Goal: Task Accomplishment & Management: Manage account settings

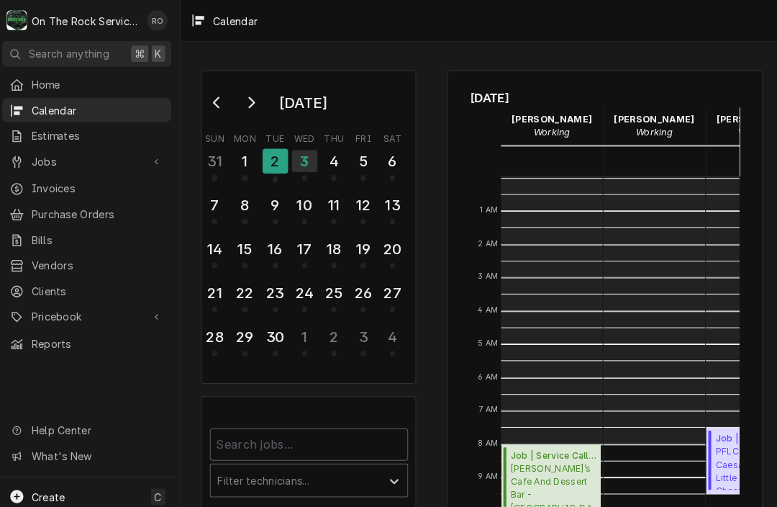
scroll to position [262, 0]
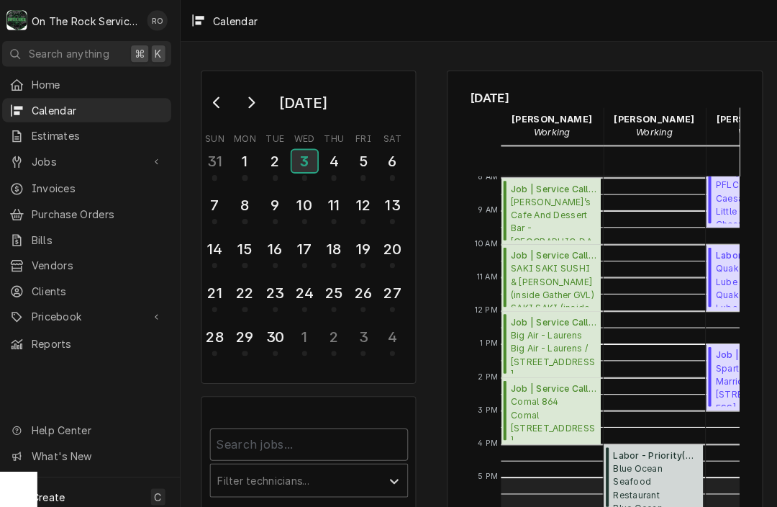
click at [294, 163] on div "3" at bounding box center [306, 159] width 25 height 22
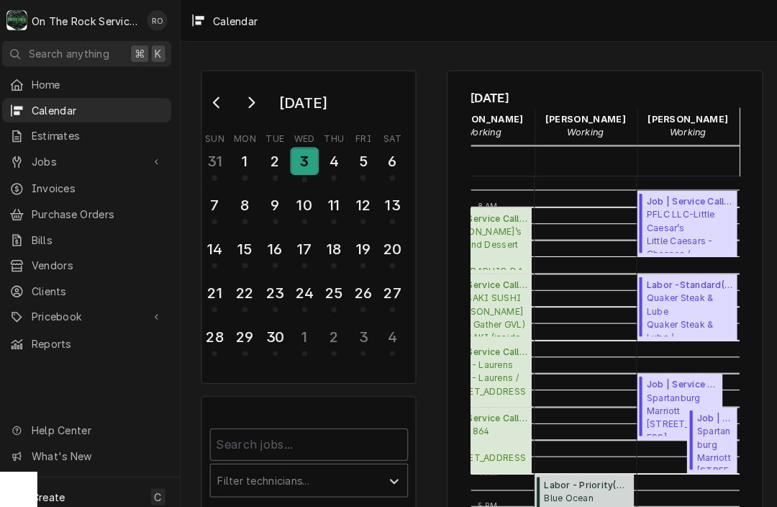
scroll to position [232, 68]
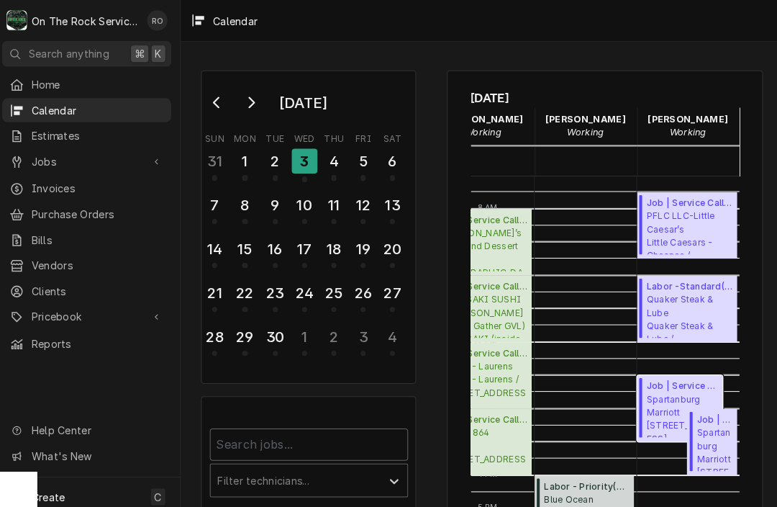
click at [669, 410] on span "Spartanburg Marriott 299 n church st" at bounding box center [678, 408] width 71 height 44
click at [707, 451] on span "Spartanburg Marriott 299 n church st" at bounding box center [710, 441] width 35 height 44
click at [691, 298] on span "Quaker Steak & Lube Quaker Steak & Lube / 10 Chrome Dr, Greenville, SC 29615" at bounding box center [685, 310] width 85 height 44
click at [643, 222] on span "PFLC LLC-Little Caesar’s Little Caesars - Chesnee / 510 S Alabama Ave, Chesnee,…" at bounding box center [685, 228] width 85 height 44
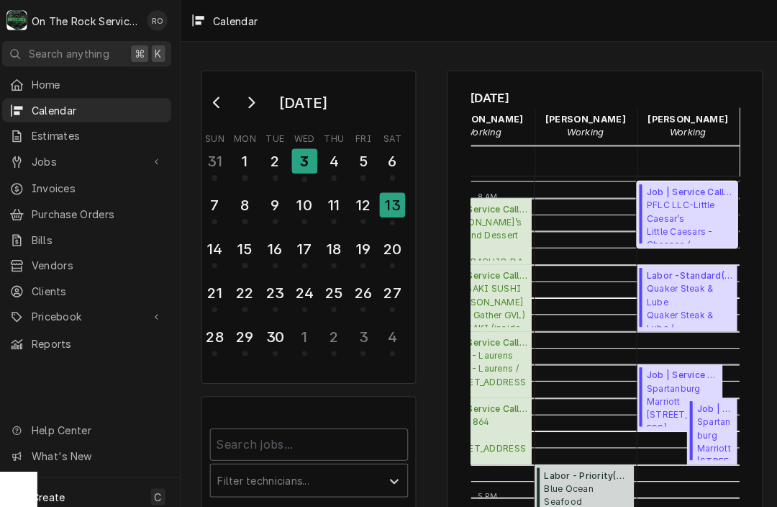
scroll to position [243, 68]
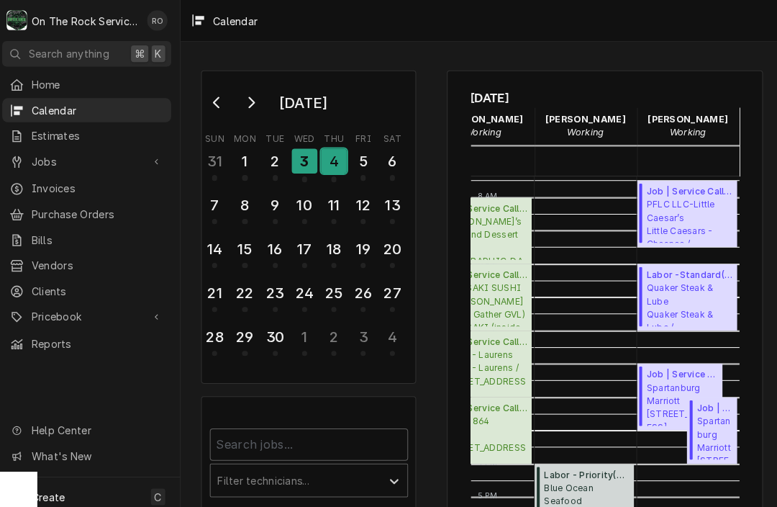
click at [322, 158] on div "4" at bounding box center [334, 158] width 25 height 24
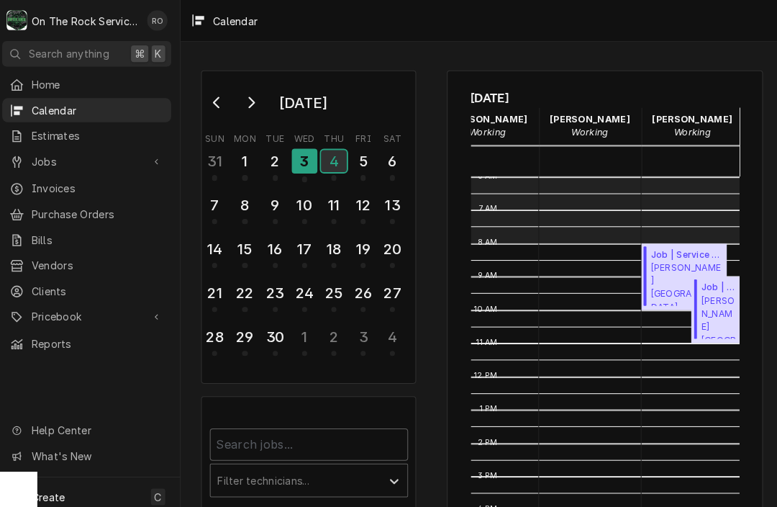
scroll to position [200, 63]
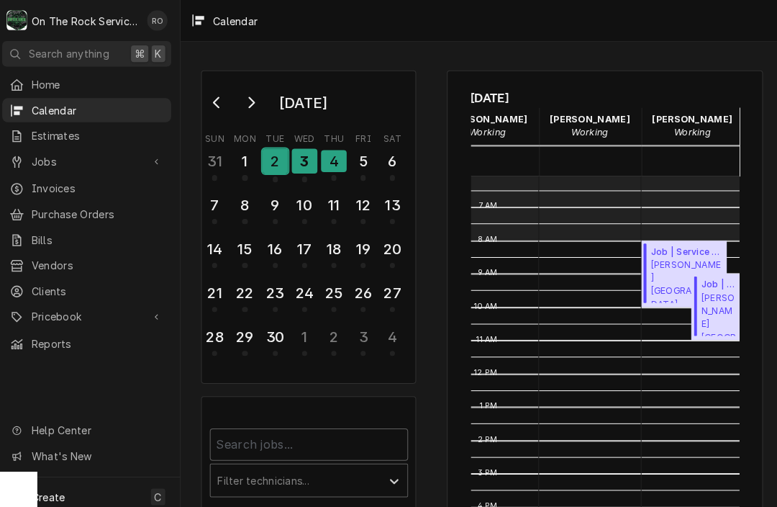
click at [273, 161] on div "2" at bounding box center [277, 158] width 25 height 24
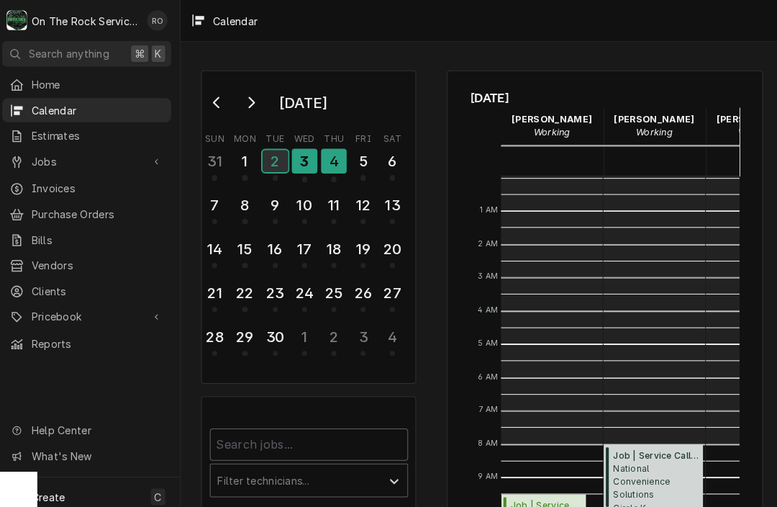
scroll to position [262, 0]
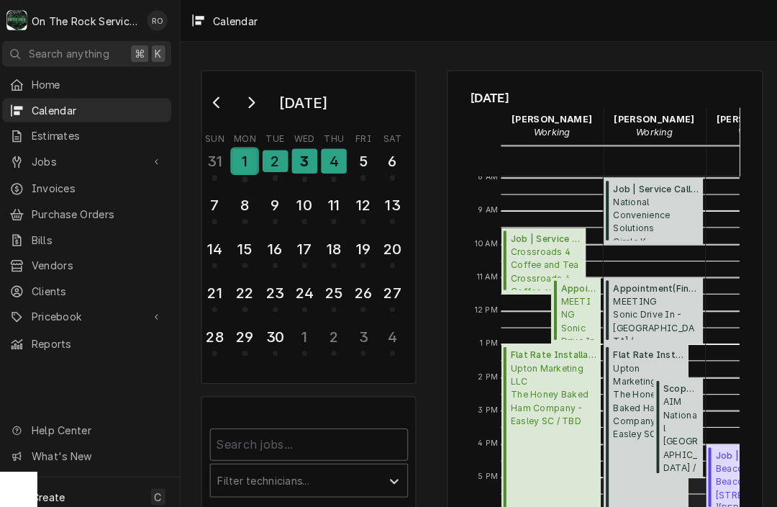
click at [251, 163] on div "1" at bounding box center [247, 158] width 25 height 24
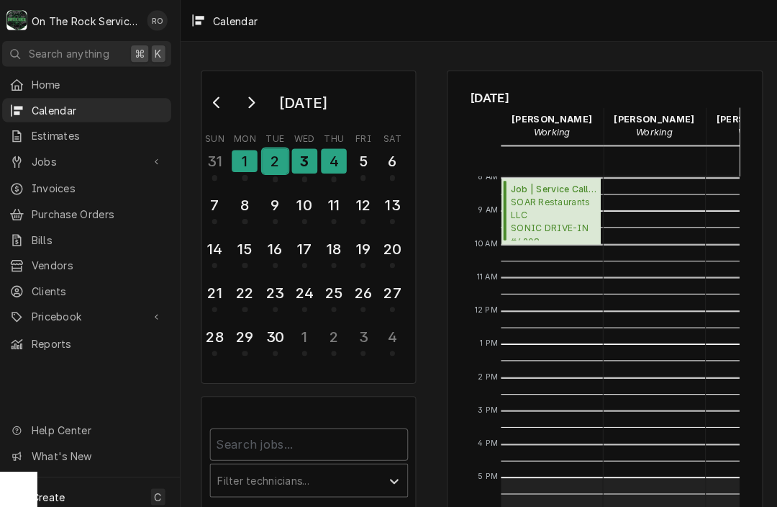
click at [266, 163] on div "2" at bounding box center [277, 158] width 25 height 24
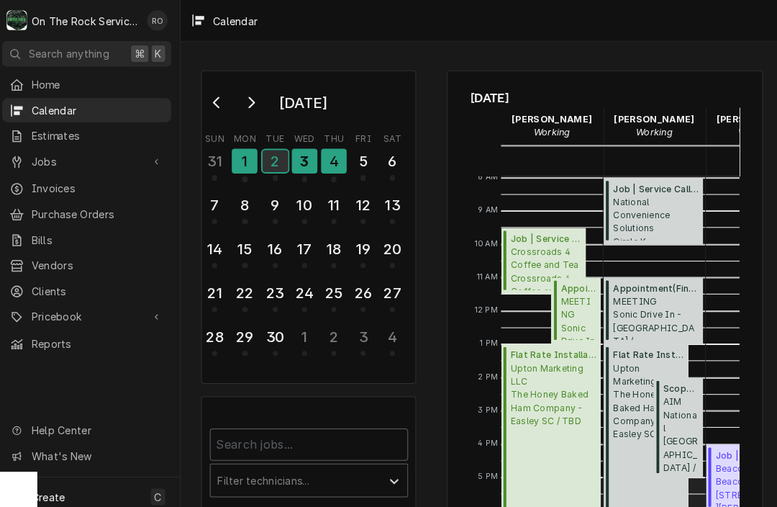
scroll to position [0, 0]
click at [215, 104] on icon "Go to previous month" at bounding box center [221, 101] width 12 height 12
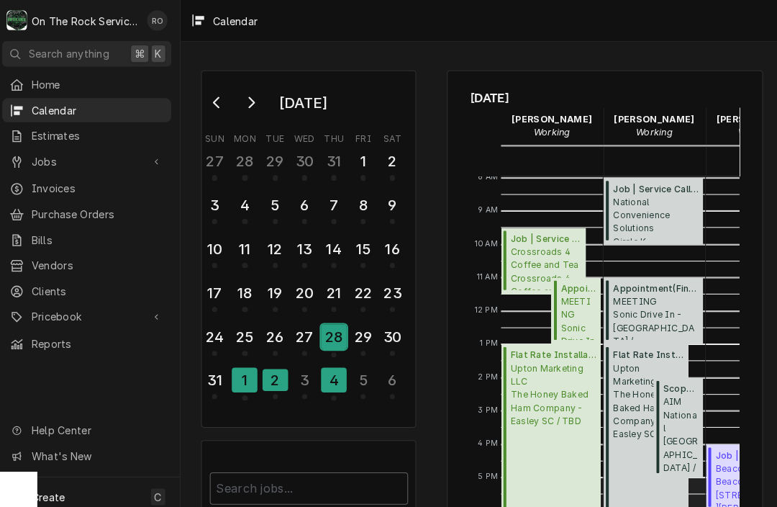
click at [330, 319] on div "28" at bounding box center [334, 331] width 25 height 24
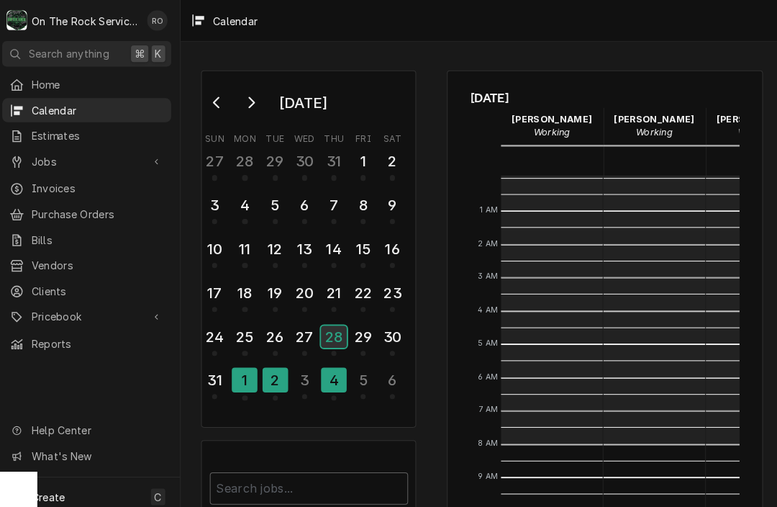
scroll to position [262, 0]
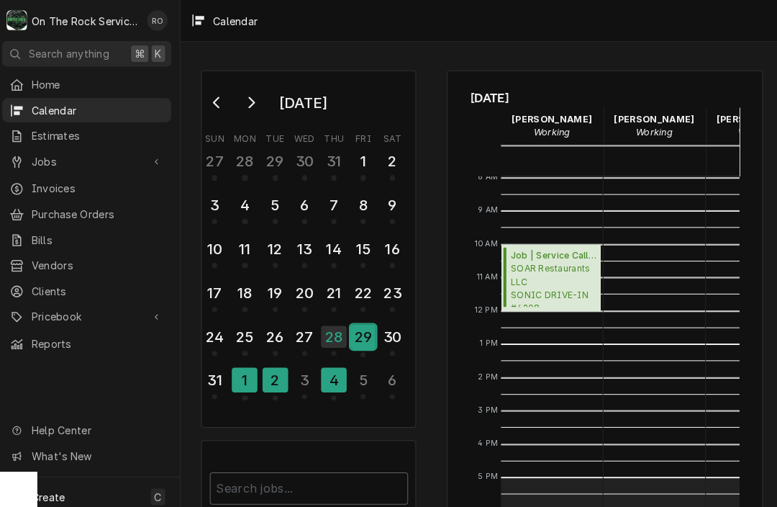
click at [361, 337] on div "29" at bounding box center [363, 331] width 25 height 24
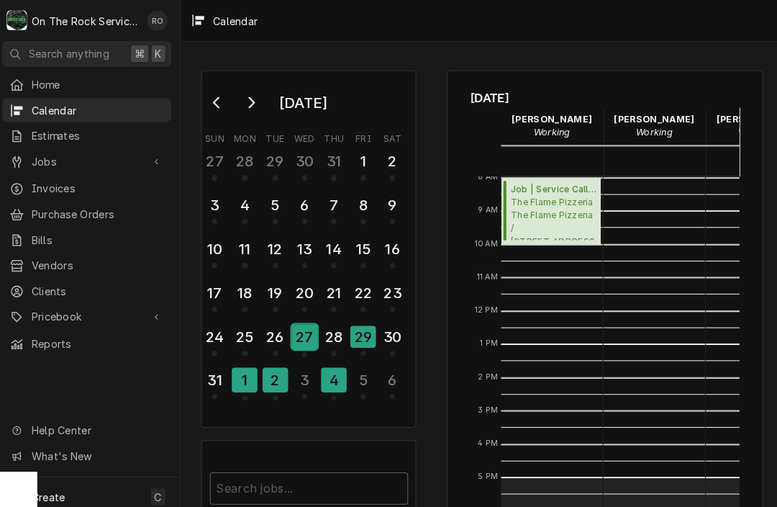
click at [300, 337] on div "27" at bounding box center [306, 331] width 25 height 24
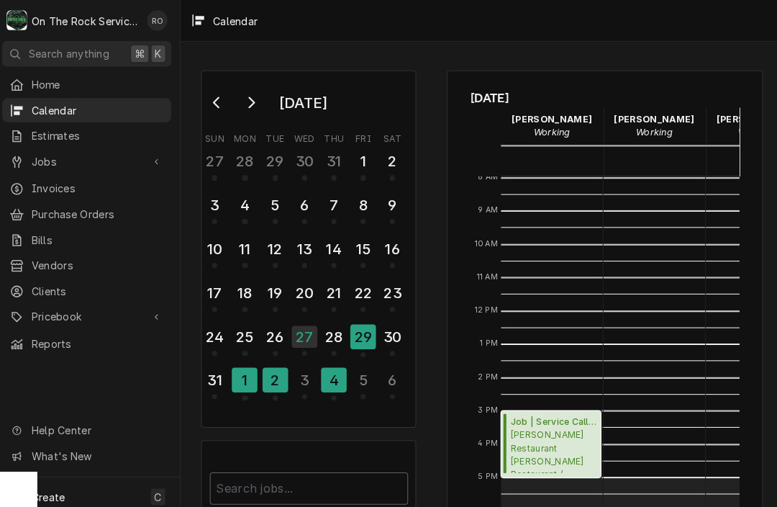
click at [534, 425] on span "Wade’s Restaurant Wade’s Restaurant / 1000 N Pine St Suite 33, Spartanburg, SC …" at bounding box center [551, 443] width 84 height 44
click at [332, 288] on div "21" at bounding box center [334, 288] width 25 height 24
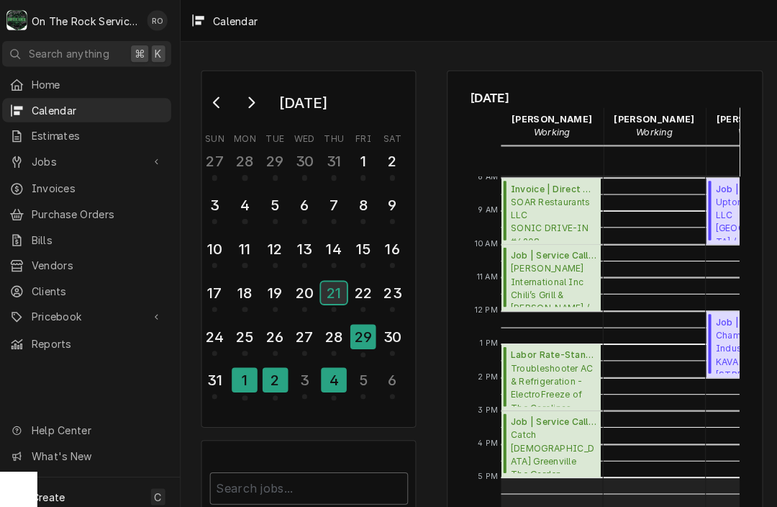
click at [328, 292] on button "21" at bounding box center [335, 292] width 29 height 36
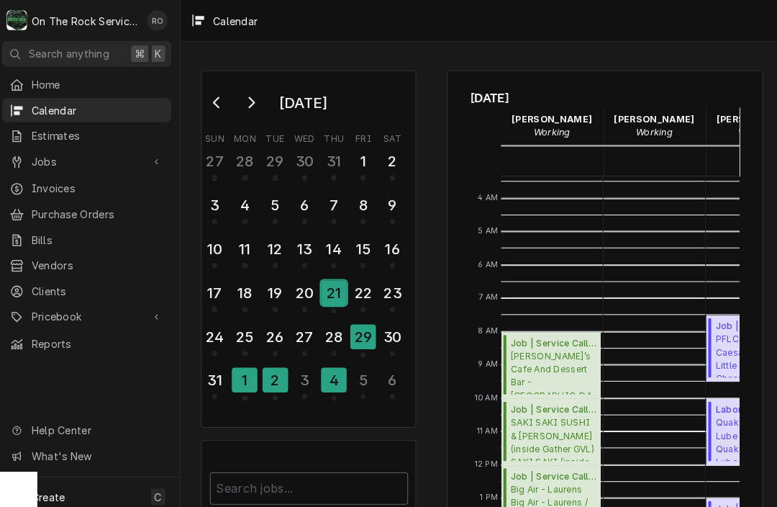
scroll to position [179, 0]
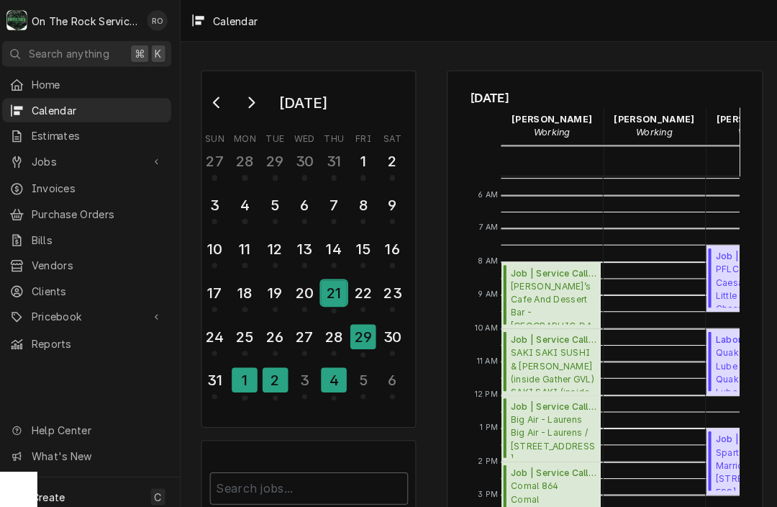
click at [335, 286] on div "21" at bounding box center [334, 288] width 25 height 24
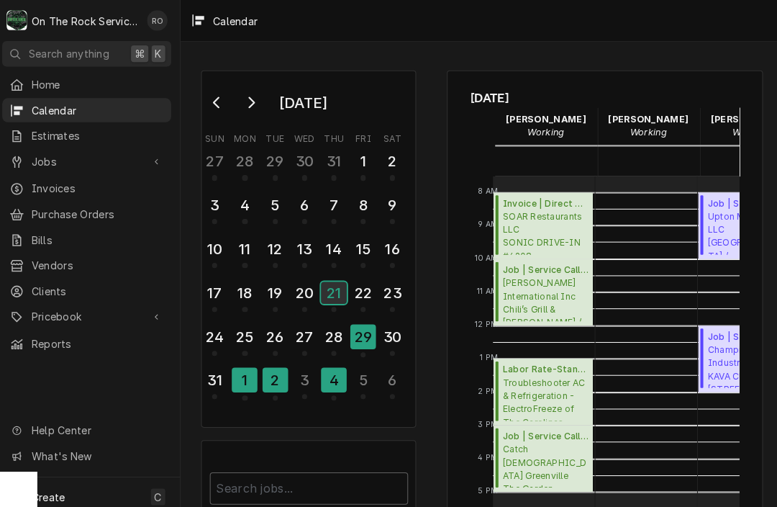
scroll to position [0, 8]
click at [586, 40] on div "Calendar" at bounding box center [480, 20] width 593 height 41
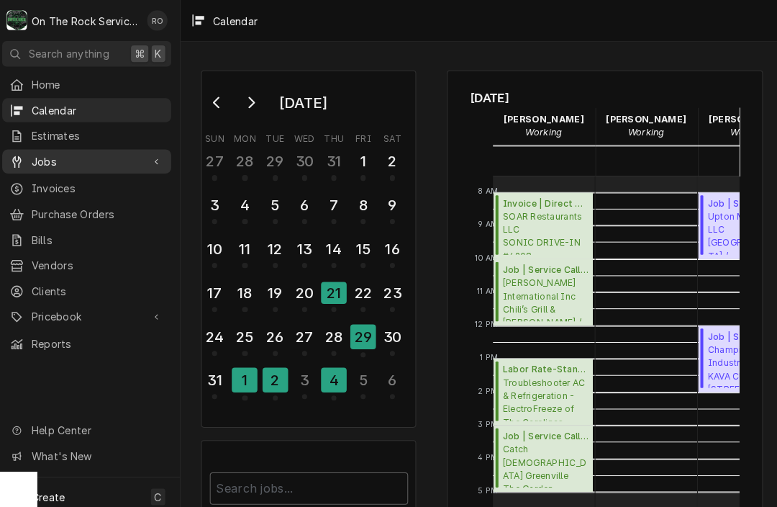
click at [84, 162] on div "Jobs" at bounding box center [92, 159] width 161 height 18
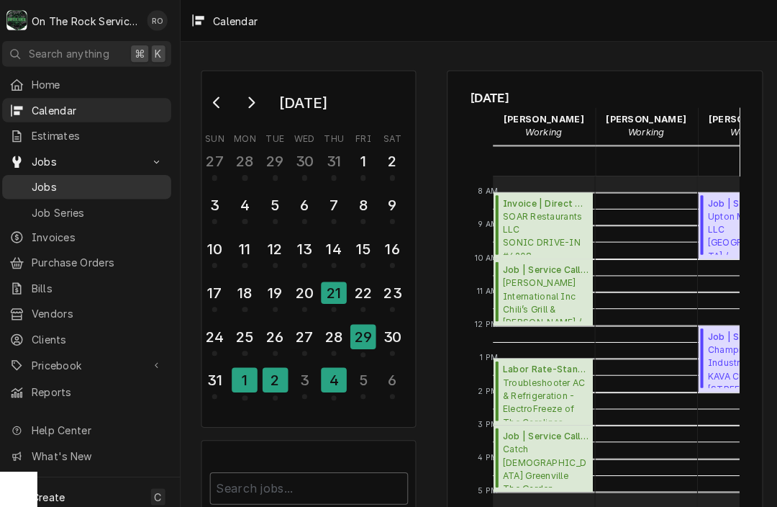
click at [60, 177] on span "Jobs" at bounding box center [102, 183] width 130 height 15
click at [520, 234] on span "SOAR Restaurants LLC SONIC DRIVE-IN #4208 - Greer / 119 S Buncombe Rd, Greer, S…" at bounding box center [543, 229] width 84 height 44
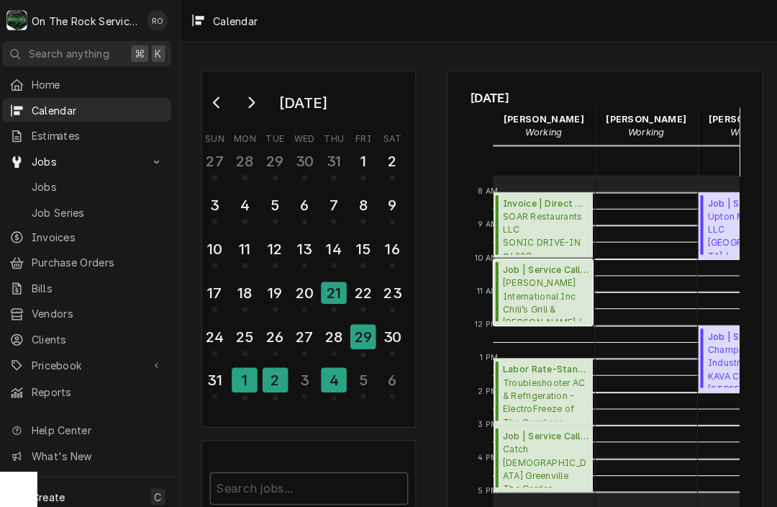
click at [511, 274] on span "Brinker International Inc Chili’s Grill & Bar - Anderson / 3803 Clemson Blvd, A…" at bounding box center [543, 294] width 84 height 44
click at [555, 218] on span "SOAR Restaurants LLC SONIC DRIVE-IN #4208 - Greer / 119 S Buncombe Rd, Greer, S…" at bounding box center [543, 229] width 84 height 44
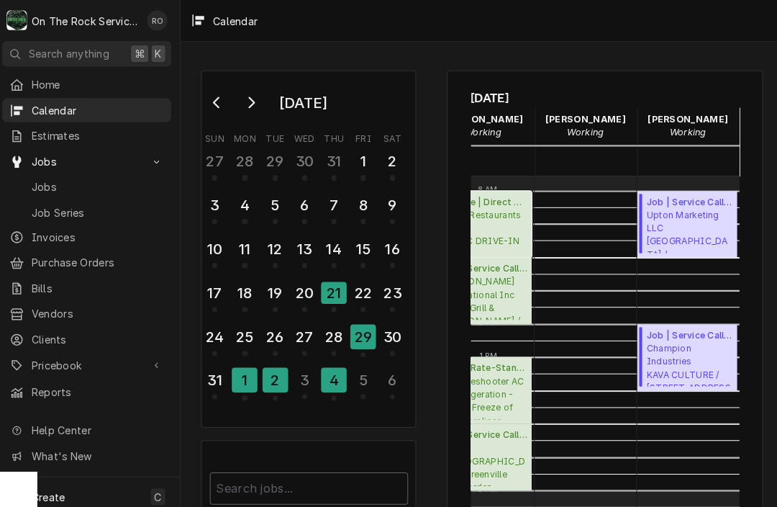
scroll to position [249, 68]
click at [327, 366] on div "4" at bounding box center [334, 373] width 25 height 24
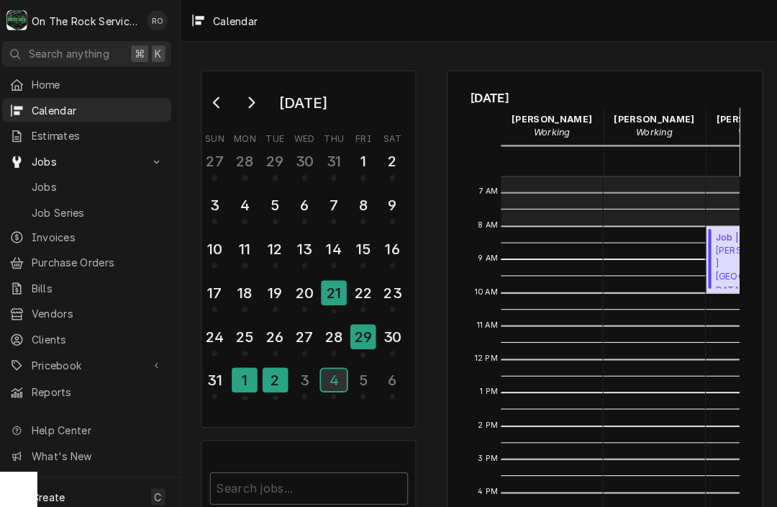
scroll to position [212, 0]
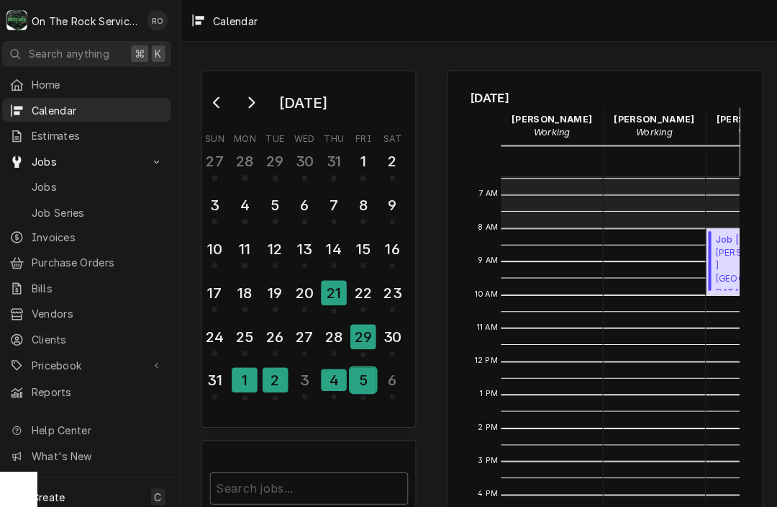
click at [358, 379] on div "5" at bounding box center [363, 373] width 25 height 24
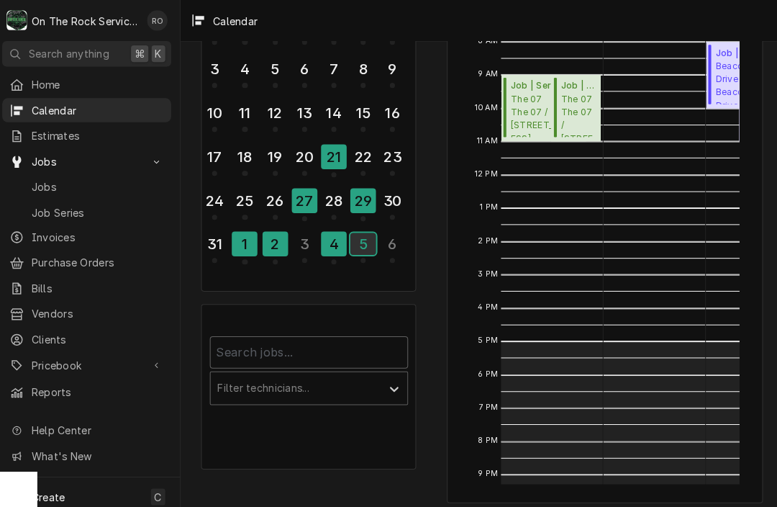
scroll to position [134, 0]
click at [351, 201] on div "29" at bounding box center [363, 197] width 25 height 24
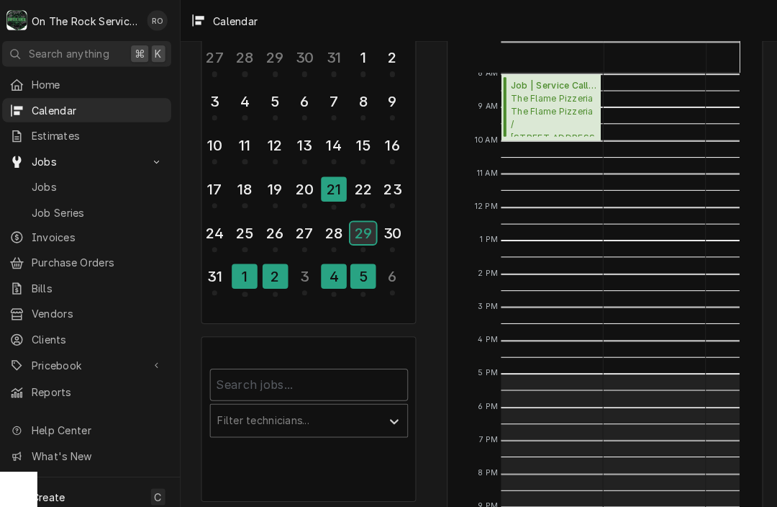
scroll to position [0, 7]
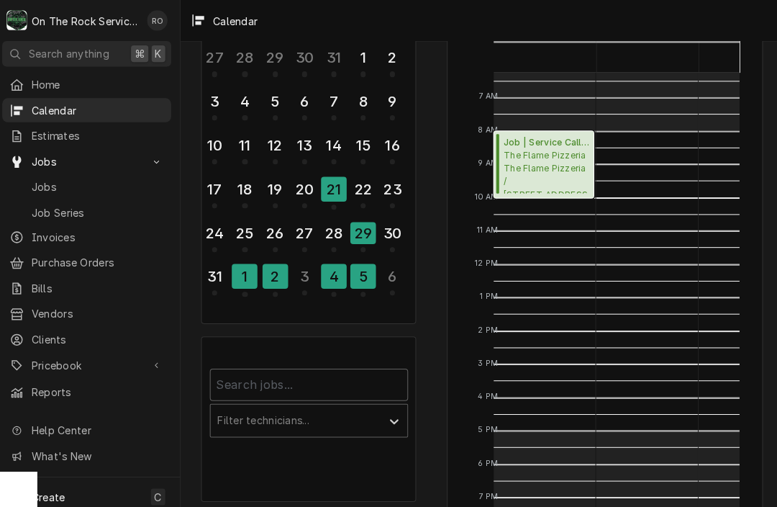
click at [539, 151] on span "The Flame Pizzeria The Flame Pizzeria / 3369 Hwy 72/ 221 E, Greenwood, SC 29649" at bounding box center [544, 168] width 84 height 44
click at [550, 171] on span "The Flame Pizzeria The Flame Pizzeria / 3369 Hwy 72/ 221 E, Greenwood, SC 29649" at bounding box center [544, 168] width 84 height 44
click at [330, 227] on div "28" at bounding box center [334, 229] width 25 height 24
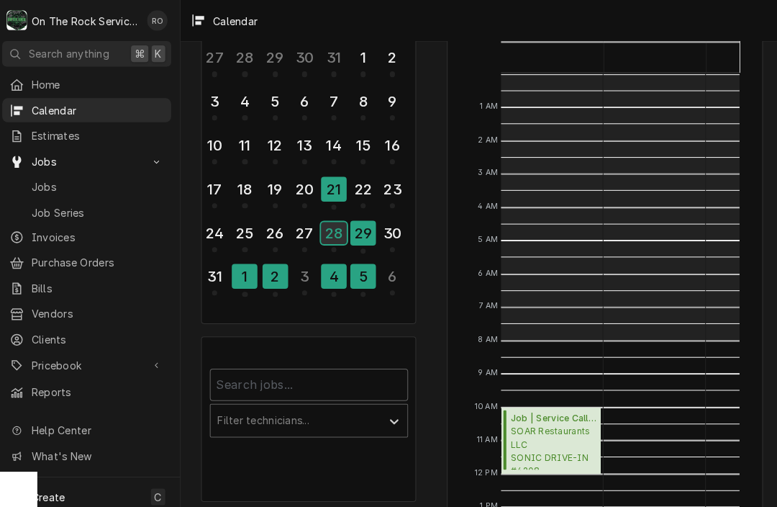
scroll to position [262, 0]
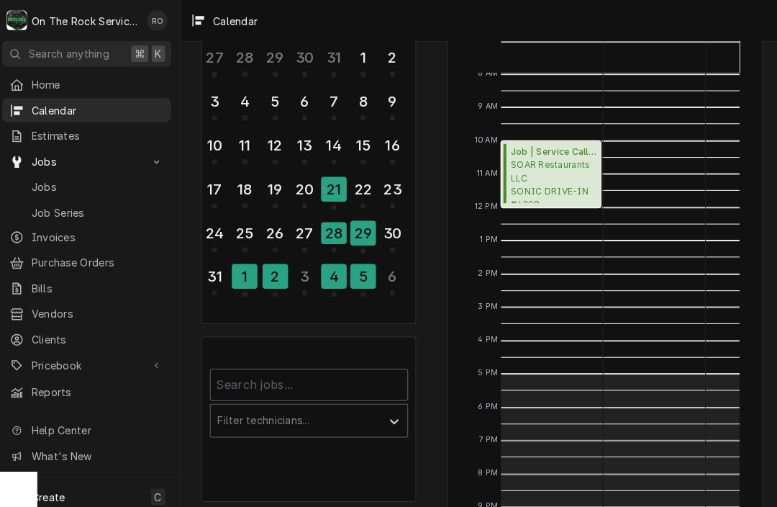
click at [541, 163] on span "SOAR Restaurants LLC SONIC DRIVE-IN #4208 - Greer / 119 S Buncombe Rd, Greer, S…" at bounding box center [551, 177] width 84 height 44
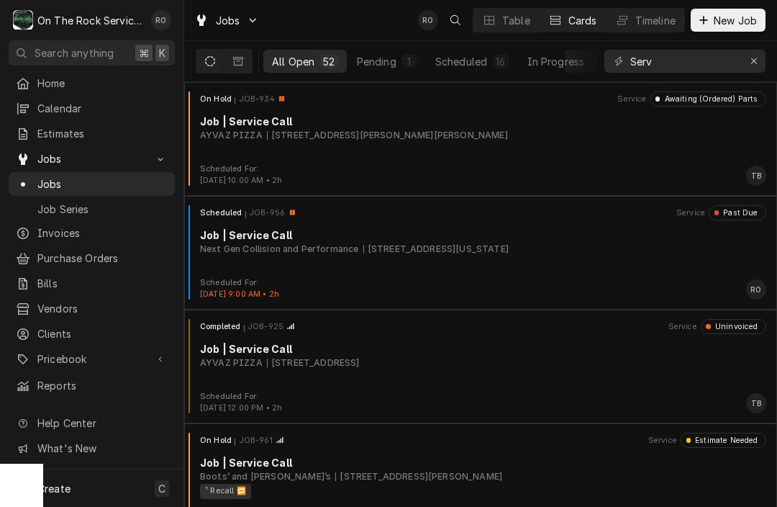
click at [387, 32] on div "Jobs RO Table Cards Timeline New Job" at bounding box center [480, 20] width 593 height 40
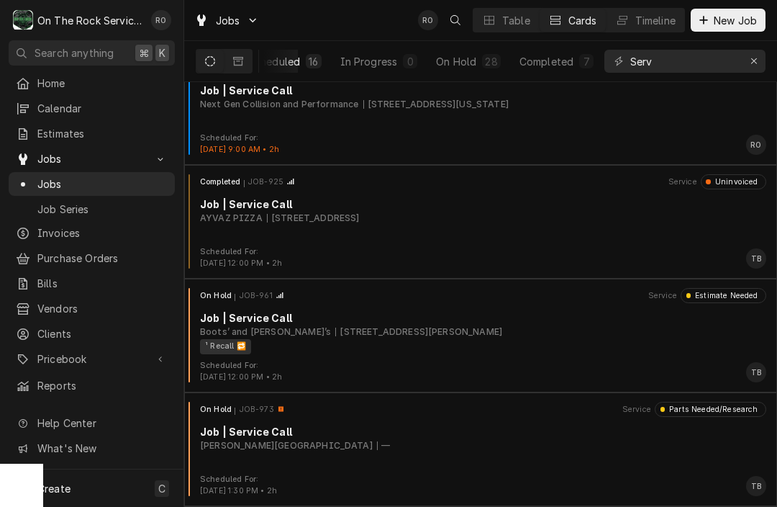
scroll to position [0, 186]
click at [764, 54] on button "Erase input" at bounding box center [754, 61] width 23 height 23
click at [758, 63] on input "Dynamic Content Wrapper" at bounding box center [698, 61] width 135 height 23
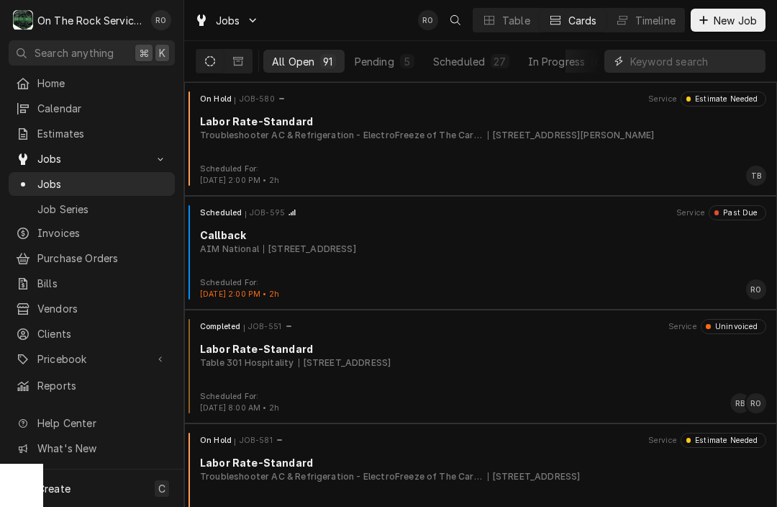
scroll to position [0, 0]
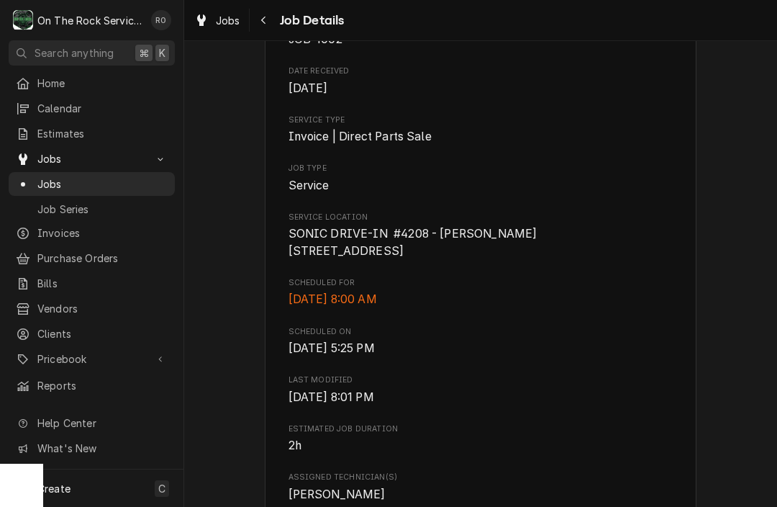
scroll to position [177, 0]
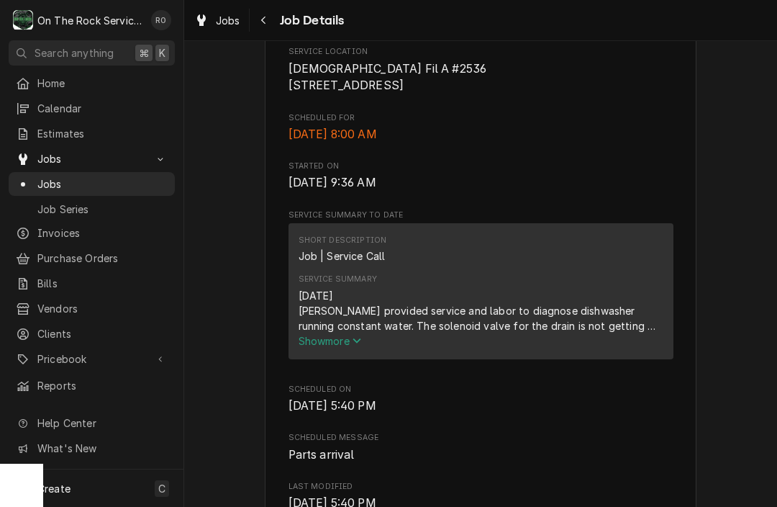
scroll to position [353, 0]
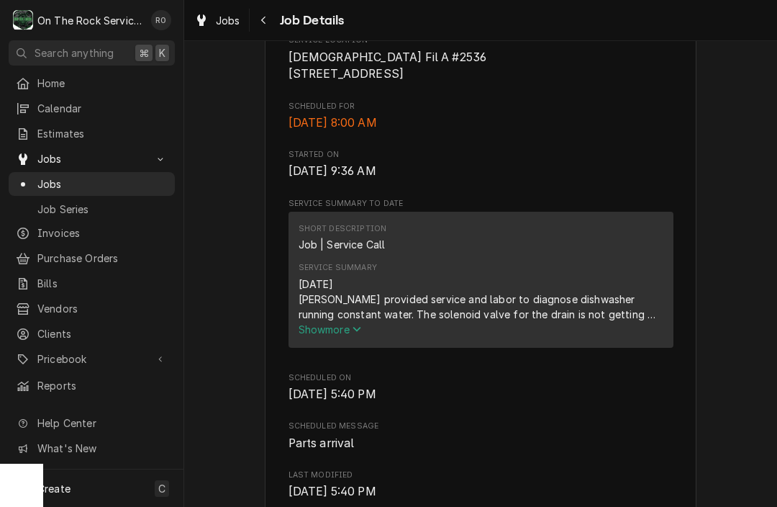
click at [358, 334] on icon "Service Summary" at bounding box center [357, 329] width 9 height 10
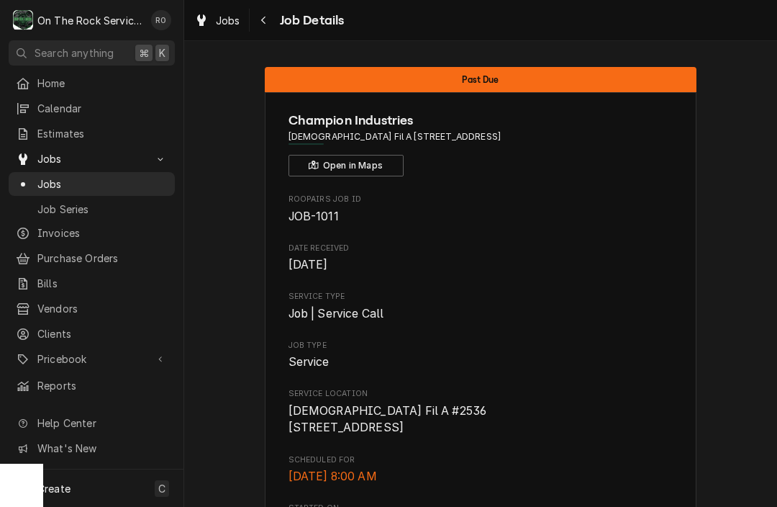
scroll to position [0, 0]
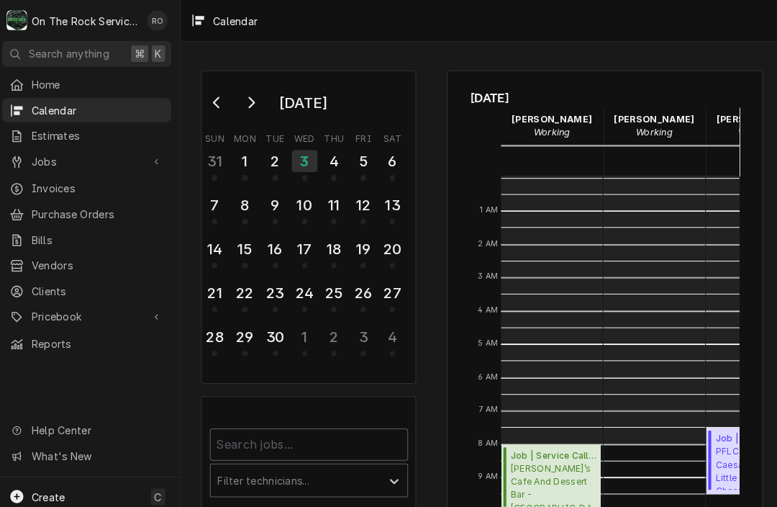
scroll to position [262, 0]
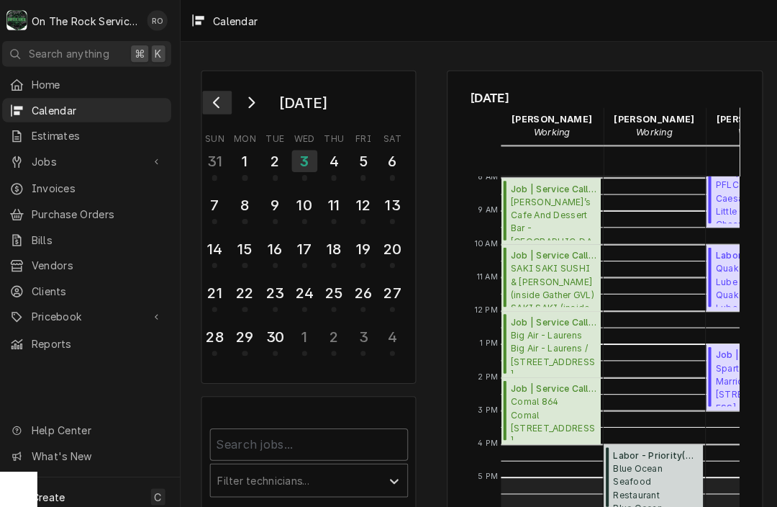
click at [222, 104] on button "Go to previous month" at bounding box center [220, 100] width 29 height 23
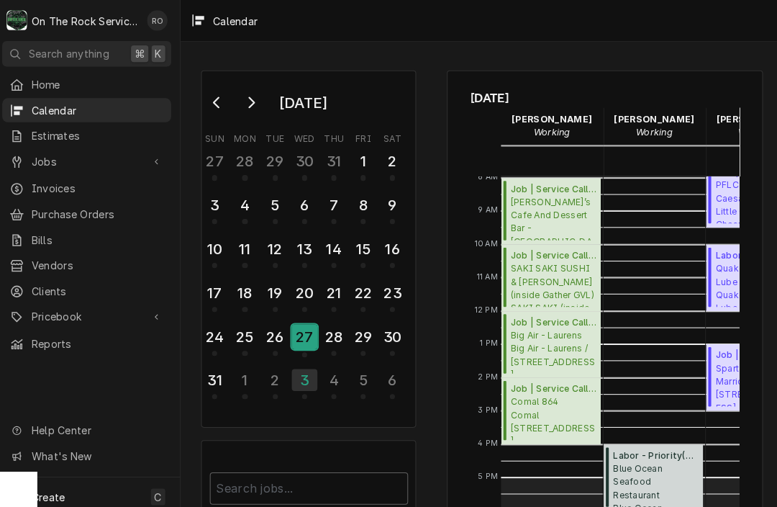
click at [303, 336] on div "27" at bounding box center [306, 331] width 25 height 24
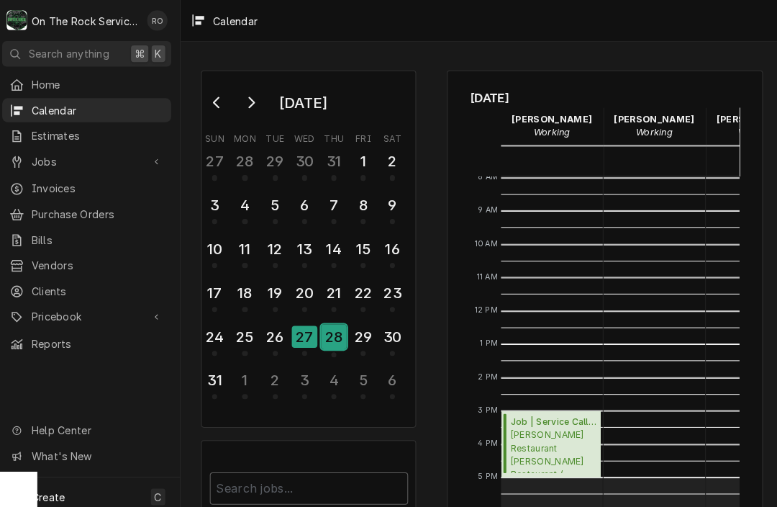
click at [335, 336] on div "28" at bounding box center [334, 331] width 25 height 24
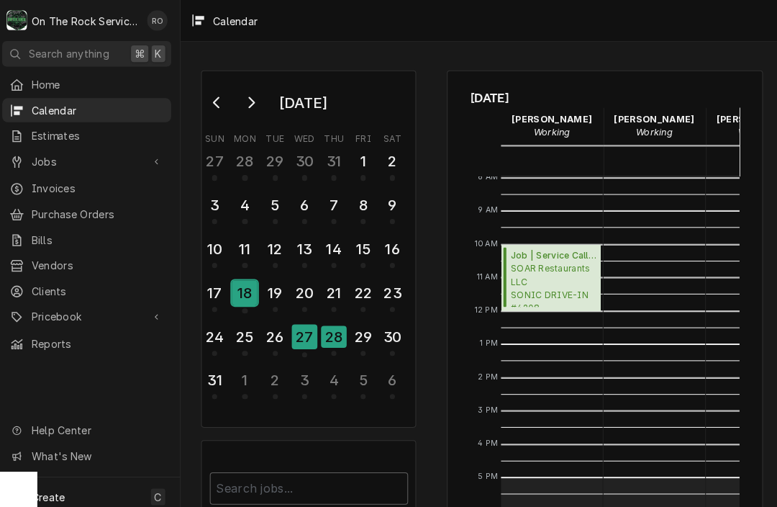
click at [248, 287] on div "18" at bounding box center [247, 288] width 25 height 24
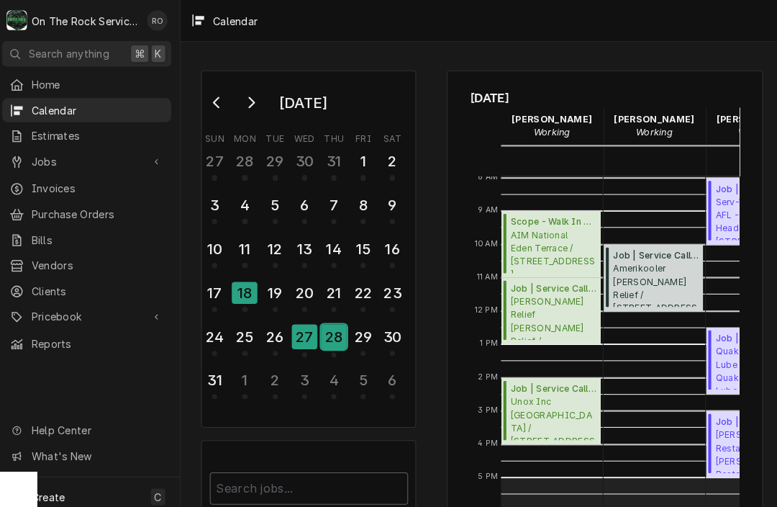
click at [327, 330] on div "28" at bounding box center [334, 331] width 25 height 24
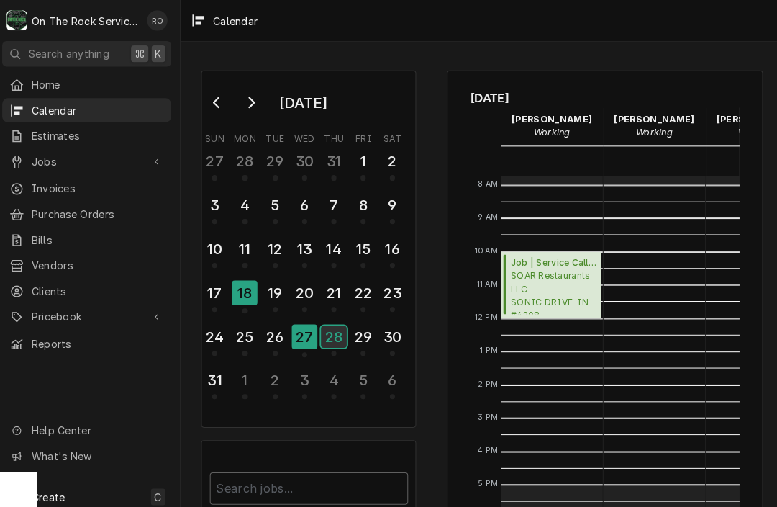
scroll to position [255, 0]
click at [553, 266] on span "SOAR Restaurants LLC SONIC DRIVE-IN #4208 - Greer / 119 S Buncombe Rd, Greer, S…" at bounding box center [551, 287] width 84 height 44
click at [301, 333] on div "27" at bounding box center [306, 331] width 25 height 24
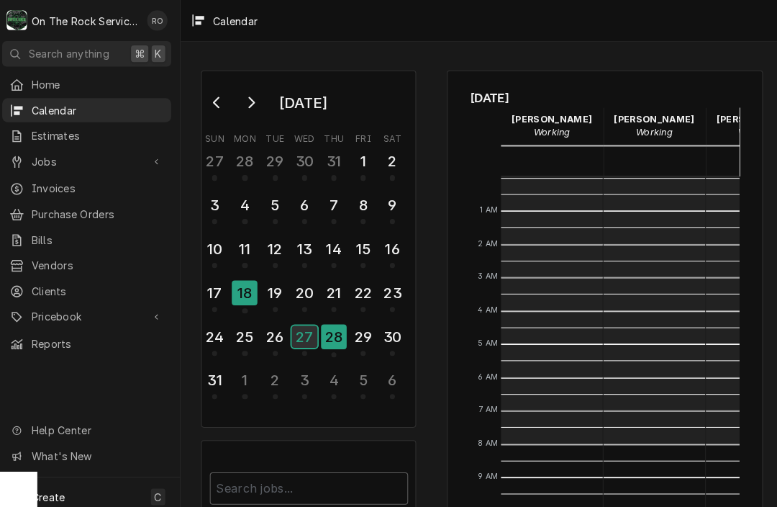
scroll to position [262, 0]
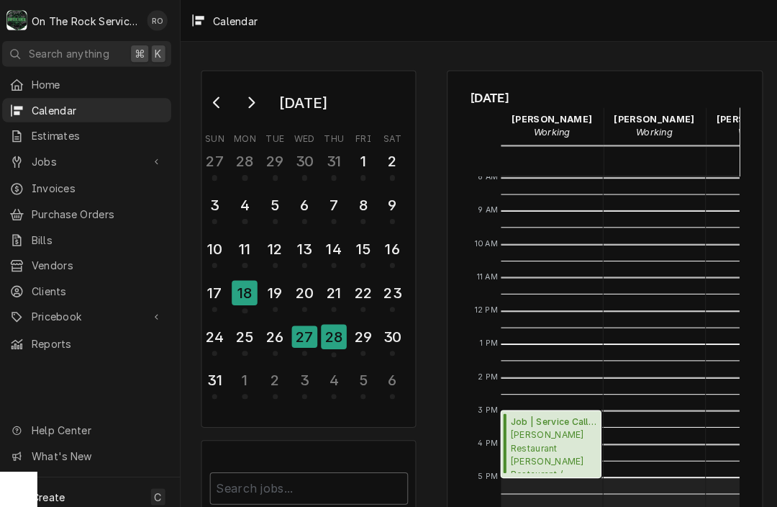
click at [527, 405] on div "Job | Service Call ( Parts Needed/Research ) Wade’s Restaurant Wade’s Restauran…" at bounding box center [549, 437] width 99 height 66
click at [281, 335] on div "26" at bounding box center [277, 331] width 25 height 24
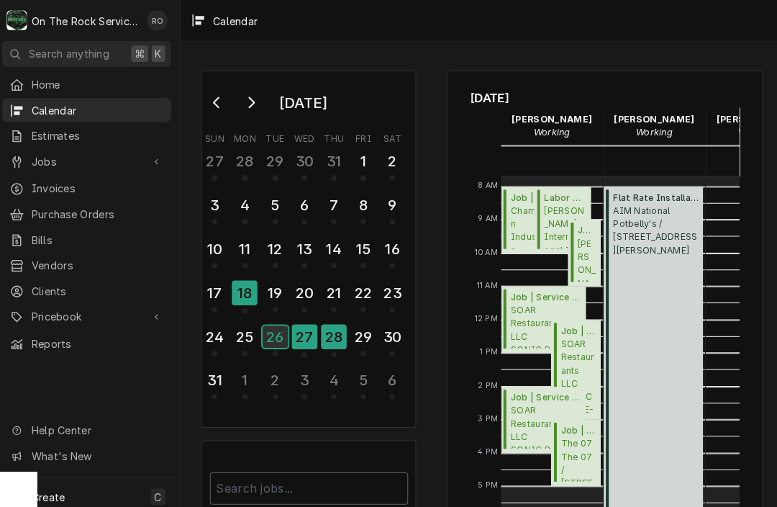
scroll to position [253, 0]
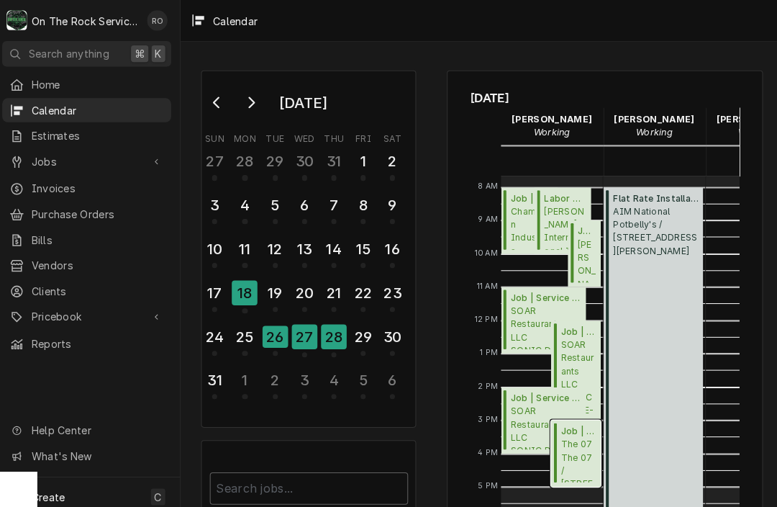
click at [566, 436] on span "The 07 The 07 / 1010 Laurens Rd, Greenville, SC 29607" at bounding box center [575, 452] width 35 height 44
click at [526, 419] on span "SOAR Restaurants LLC SONIC DRIVE-IN # -Greenwood / 1427 Bypass 25 NE, Greenwood…" at bounding box center [544, 420] width 70 height 44
click at [574, 357] on span "SOAR Restaurants LLC SONIC DRIVE-IN #4208 - Greer / 119 S Buncombe Rd, Greer, S…" at bounding box center [575, 371] width 35 height 77
click at [534, 312] on span "SOAR Restaurants LLC SONIC DRIVE-IN #4208 - Greer / 119 S Buncombe Rd, Greer, S…" at bounding box center [544, 321] width 70 height 44
click at [574, 239] on span "Brinker International Inc Chili’s Grill & Bar - Greer / 1312 W Wade Hampton Blv…" at bounding box center [583, 256] width 19 height 44
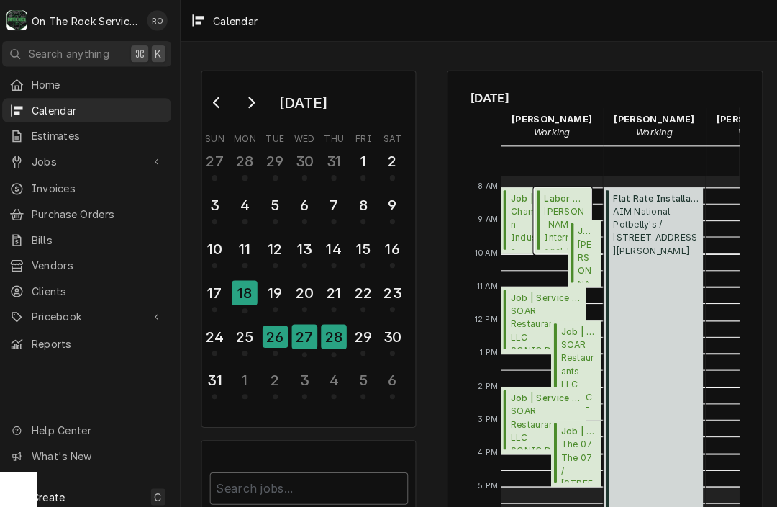
click at [556, 209] on span "Brinker International Inc Chili’s Grill & Bar - Greer / 1312 W Wade Hampton Blv…" at bounding box center [563, 224] width 42 height 44
click at [509, 217] on span "Champion Industries Chick Fil A #2536 / 1061 Tiger Blvd, Clemson, SC 29631" at bounding box center [530, 224] width 42 height 44
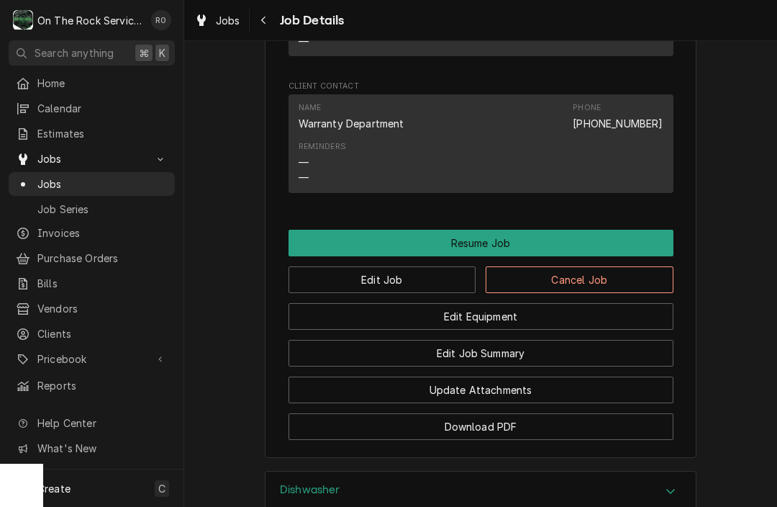
scroll to position [1506, 0]
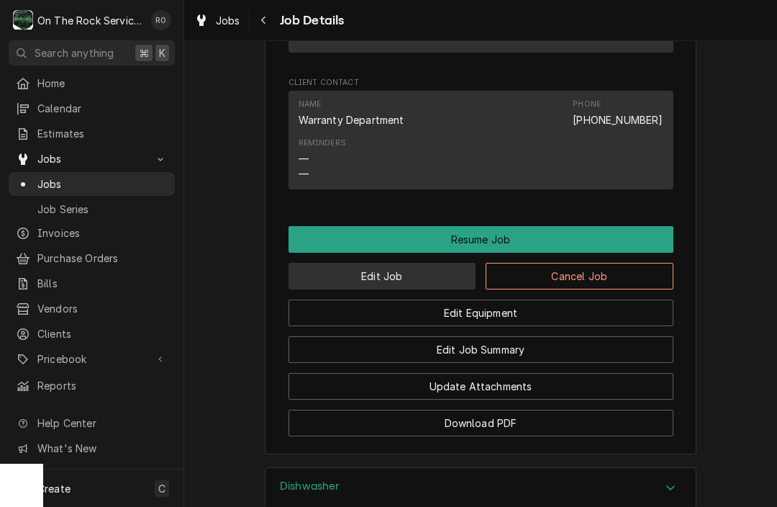
click at [416, 267] on button "Edit Job" at bounding box center [383, 276] width 188 height 27
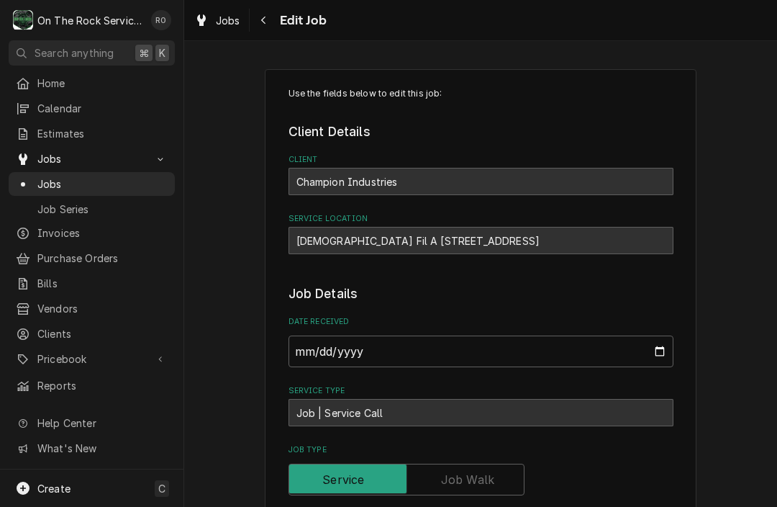
type textarea "x"
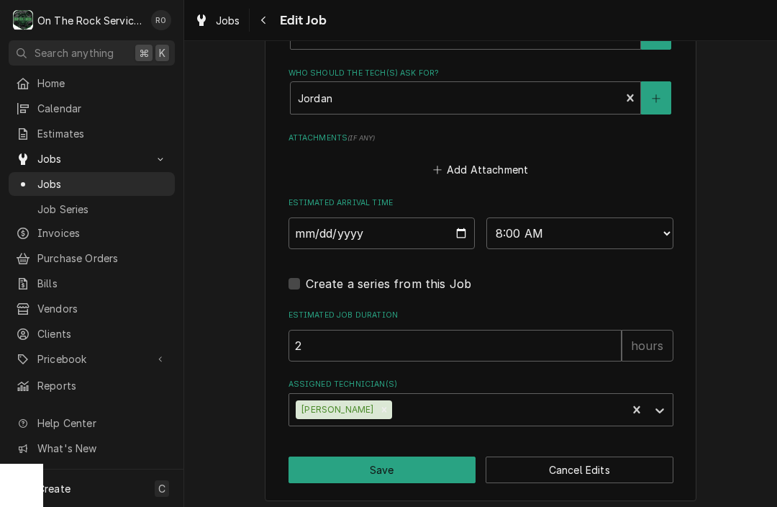
scroll to position [1093, 0]
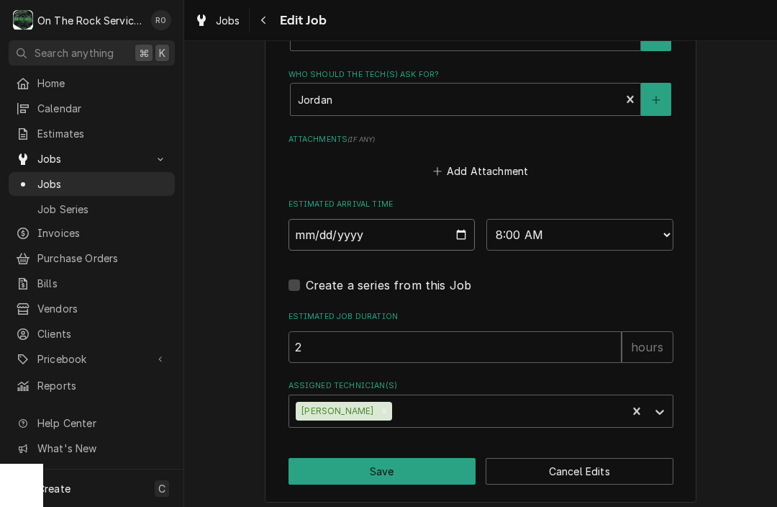
click at [434, 233] on input "[DATE]" at bounding box center [382, 235] width 187 height 32
type input "[DATE]"
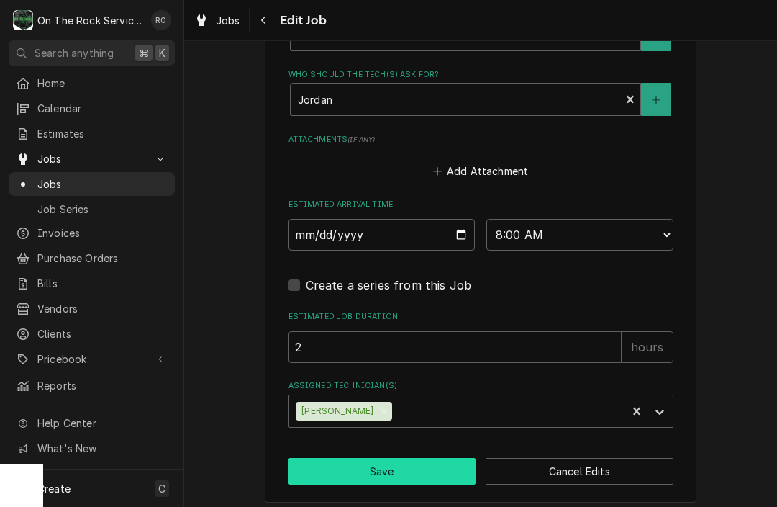
click at [400, 464] on button "Save" at bounding box center [383, 471] width 188 height 27
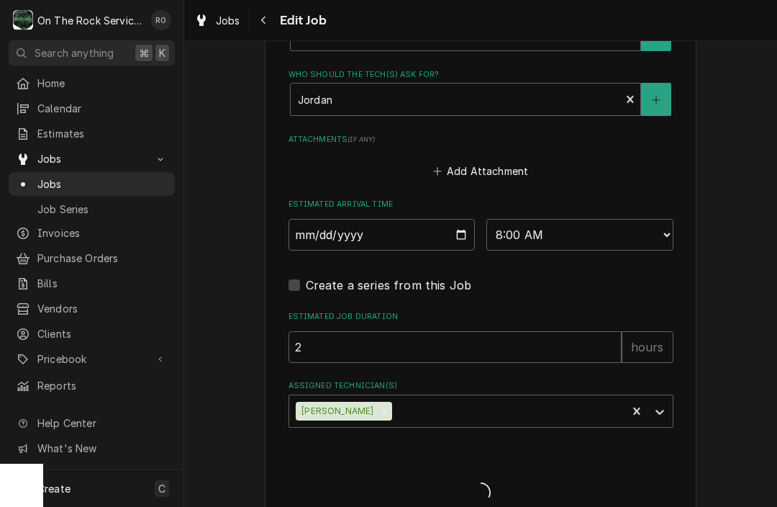
type textarea "x"
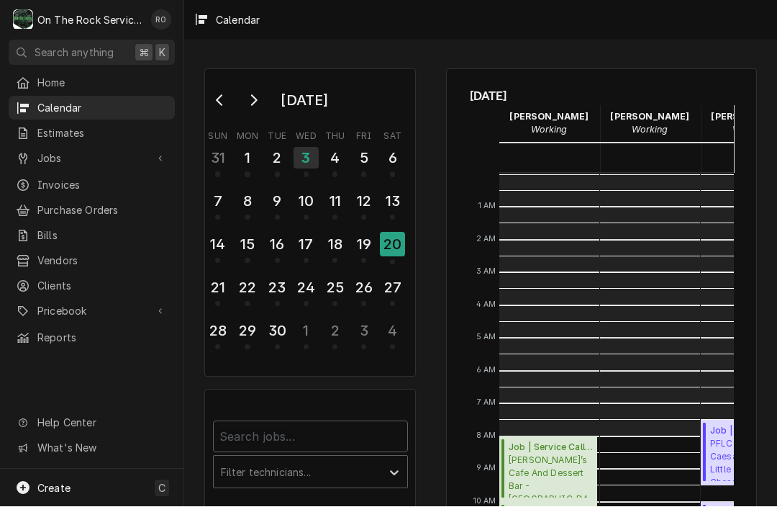
scroll to position [262, 0]
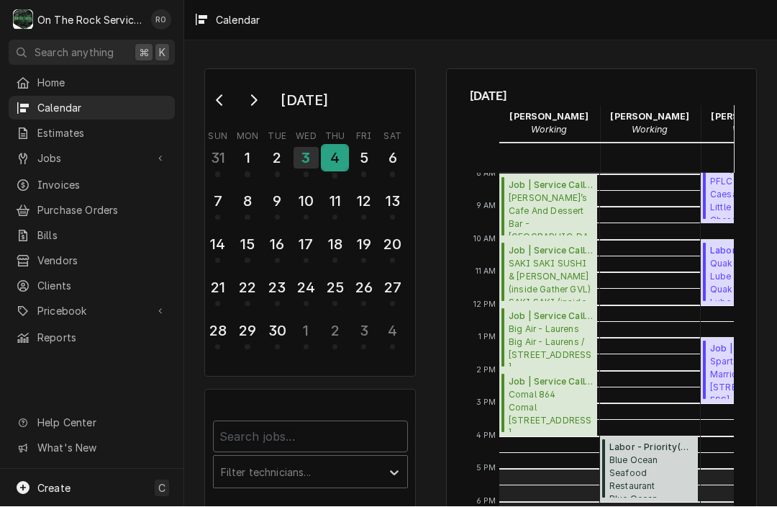
click at [339, 158] on div "4" at bounding box center [334, 158] width 25 height 24
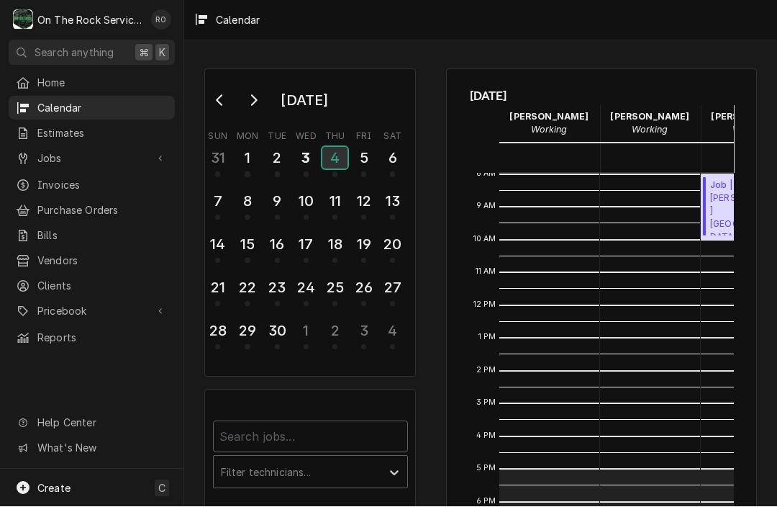
scroll to position [243, 0]
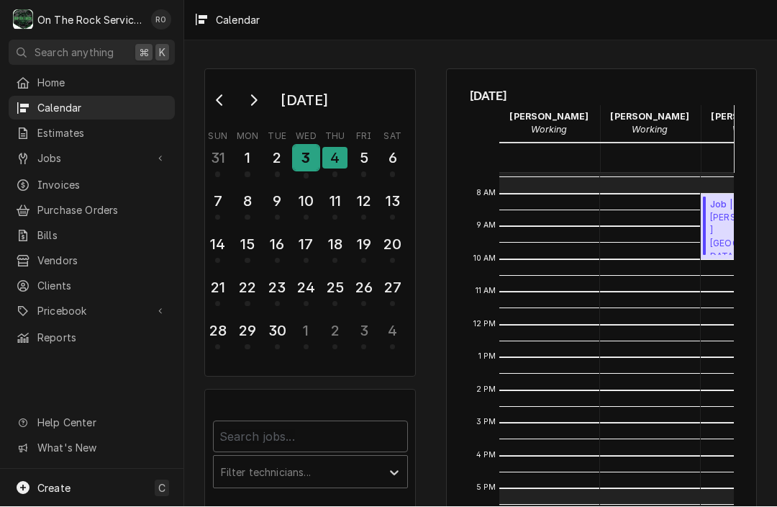
click at [307, 161] on div "3" at bounding box center [306, 158] width 25 height 24
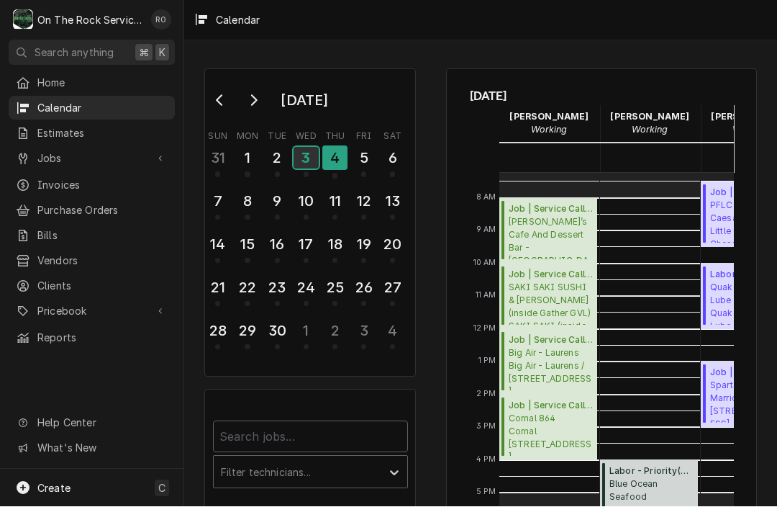
scroll to position [237, 0]
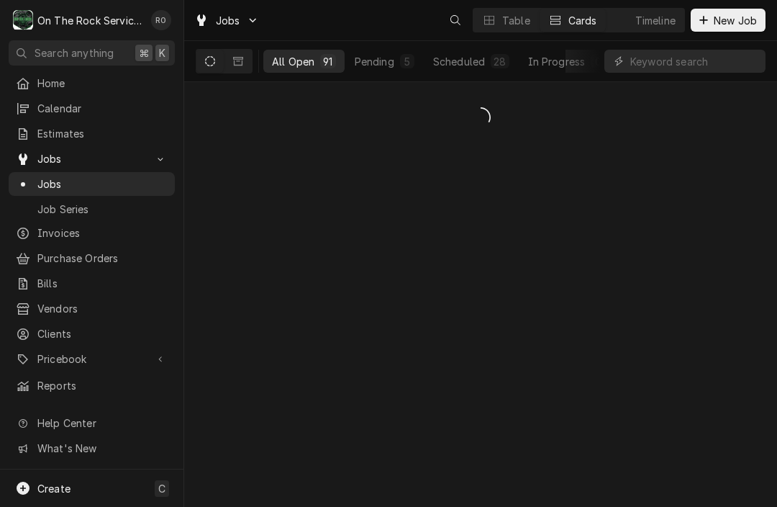
click at [680, 62] on input "Dynamic Content Wrapper" at bounding box center [695, 61] width 128 height 23
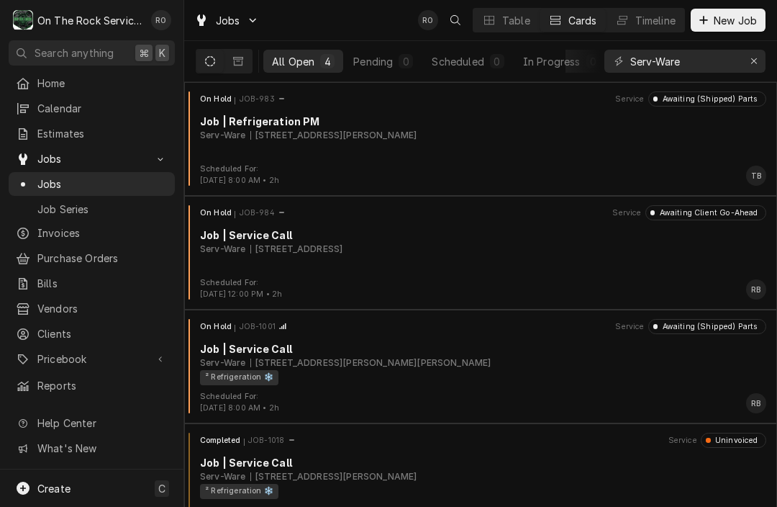
click at [700, 62] on input "Serv-Ware" at bounding box center [685, 61] width 108 height 23
type input "S"
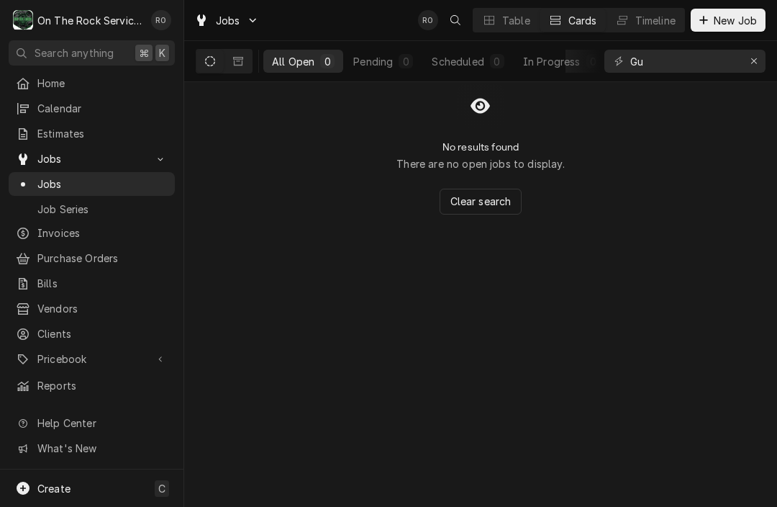
type input "G"
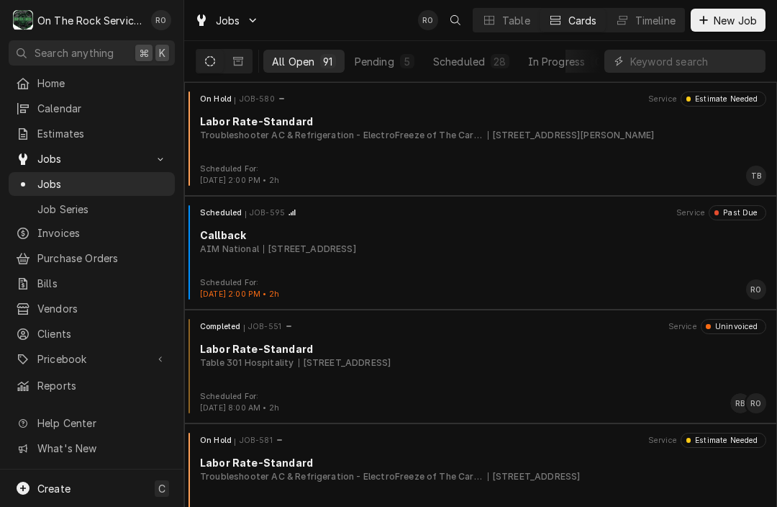
click at [317, 61] on button "All Open 91" at bounding box center [303, 61] width 81 height 23
click at [207, 63] on icon "Dynamic Content Wrapper" at bounding box center [210, 61] width 10 height 10
click at [372, 71] on button "Pending 5" at bounding box center [384, 61] width 77 height 23
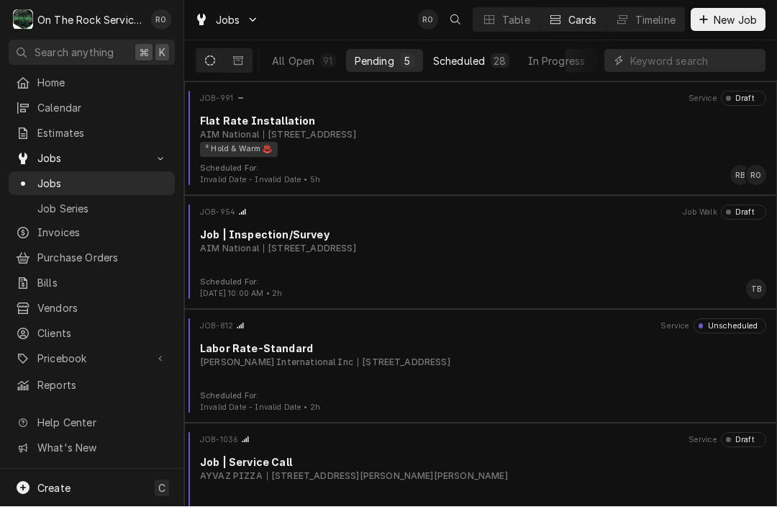
click at [459, 66] on div "Scheduled" at bounding box center [459, 61] width 52 height 15
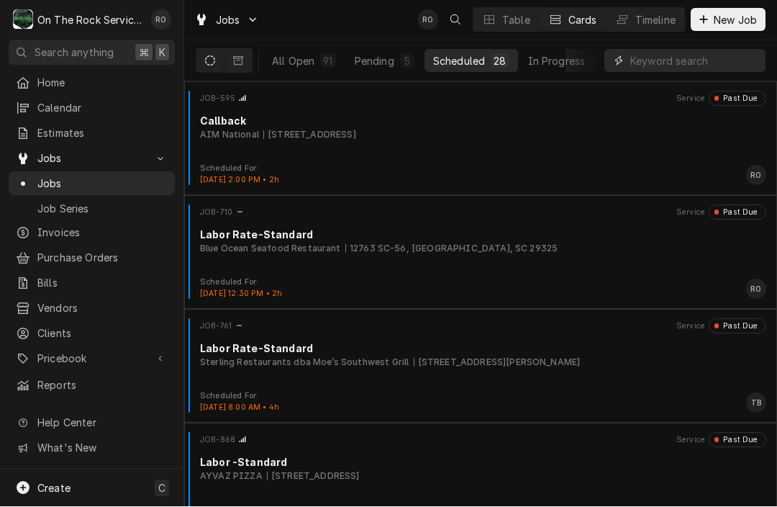
click at [713, 63] on input "Dynamic Content Wrapper" at bounding box center [695, 61] width 128 height 23
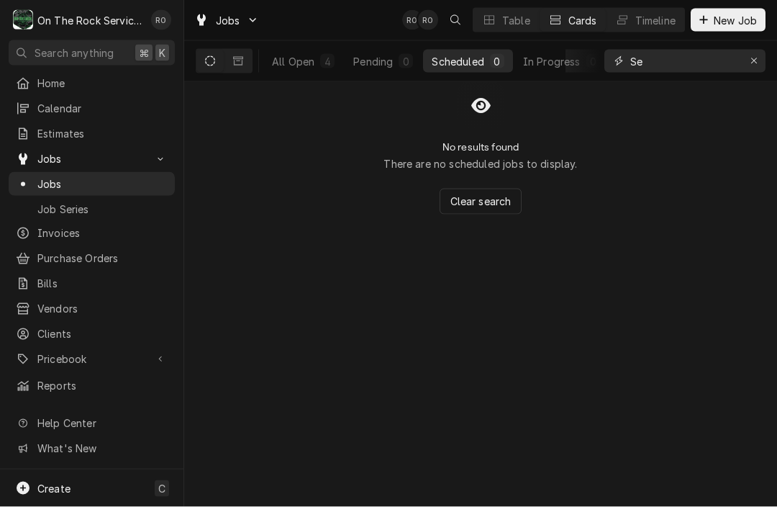
type input "S"
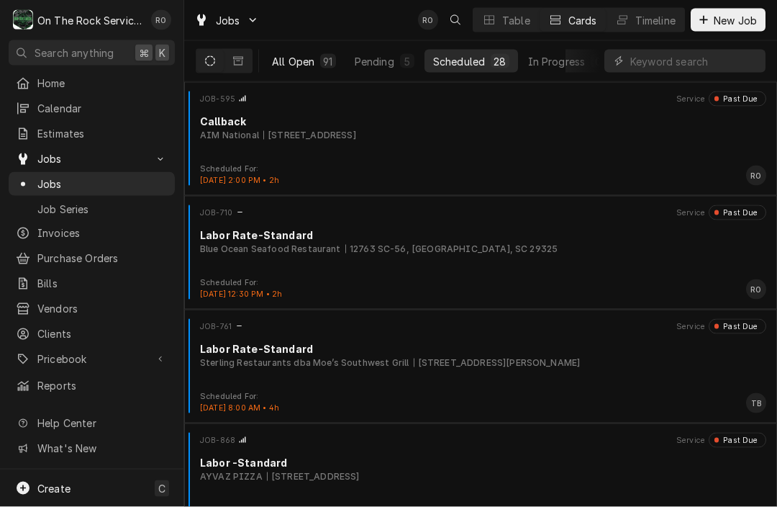
click at [310, 63] on div "All Open" at bounding box center [293, 61] width 42 height 15
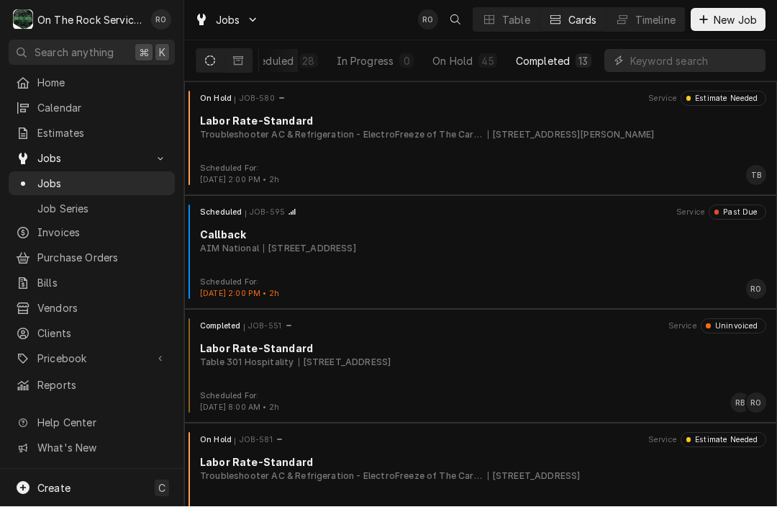
scroll to position [0, 187]
click at [111, 112] on div "Calendar" at bounding box center [92, 108] width 161 height 18
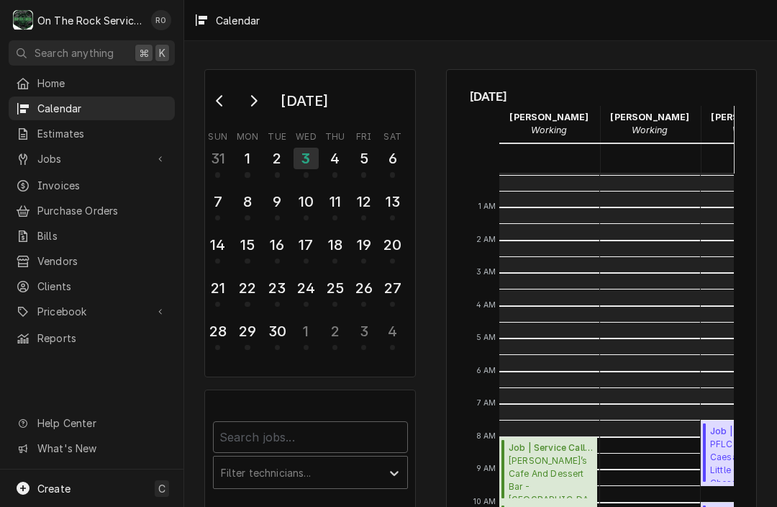
scroll to position [262, 0]
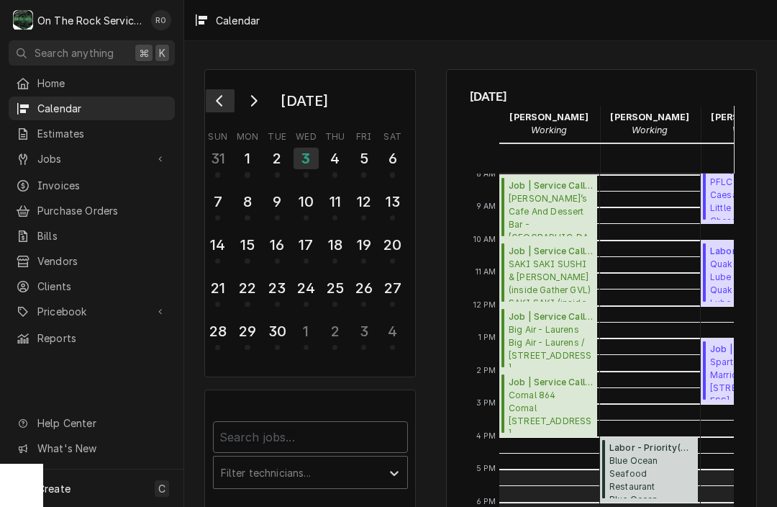
click at [225, 104] on icon "Go to previous month" at bounding box center [221, 101] width 12 height 12
